Goal: Task Accomplishment & Management: Manage account settings

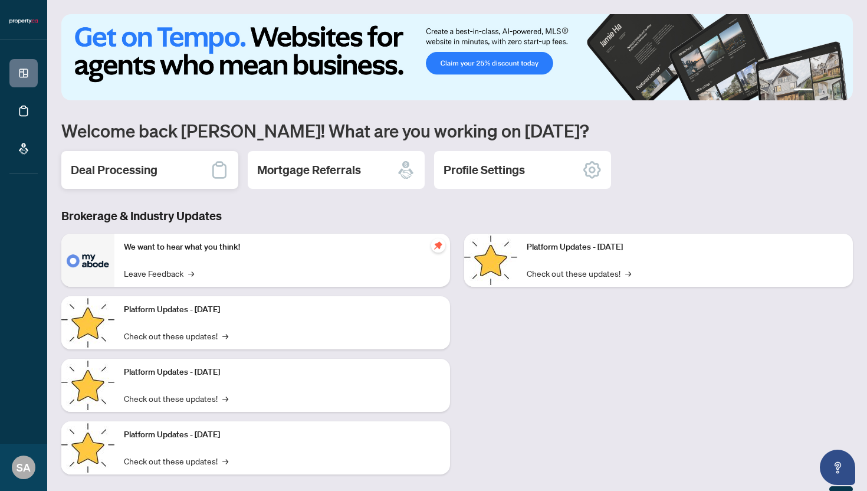
click at [141, 173] on h2 "Deal Processing" at bounding box center [114, 170] width 87 height 17
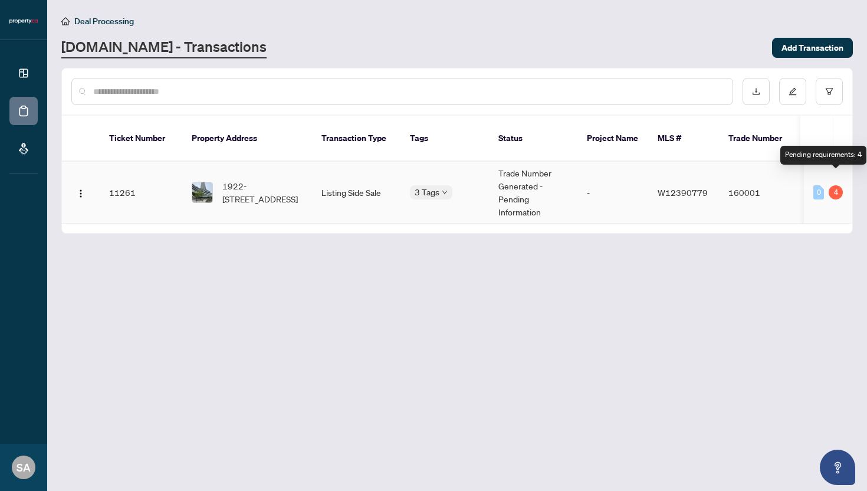
click at [840, 185] on div "4" at bounding box center [836, 192] width 14 height 14
click at [117, 180] on td "11261" at bounding box center [141, 193] width 83 height 62
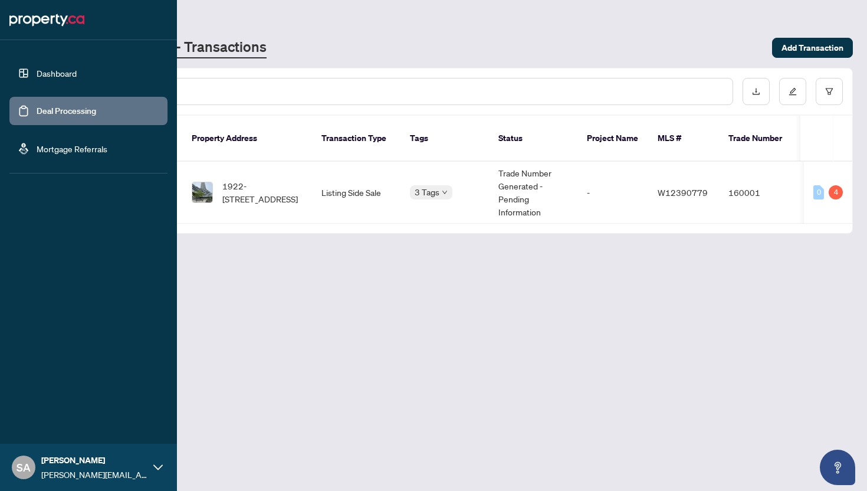
click at [51, 77] on link "Dashboard" at bounding box center [57, 73] width 40 height 11
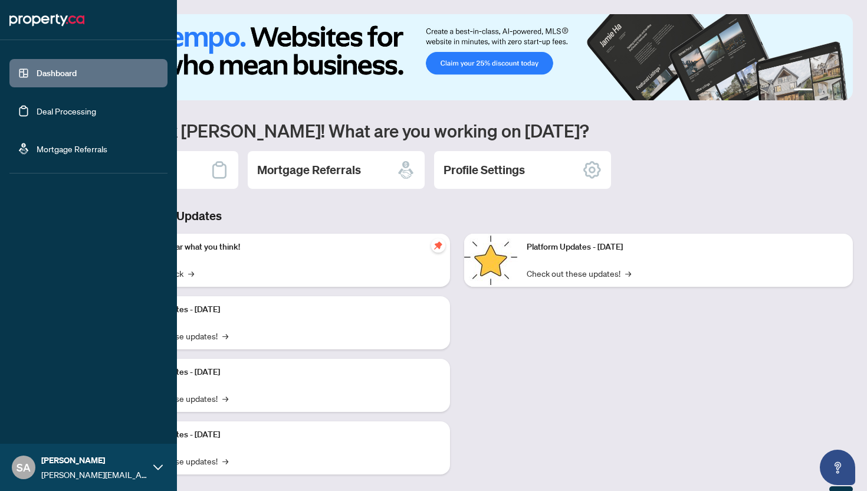
click at [67, 19] on img at bounding box center [46, 20] width 75 height 19
